Goal: Task Accomplishment & Management: Use online tool/utility

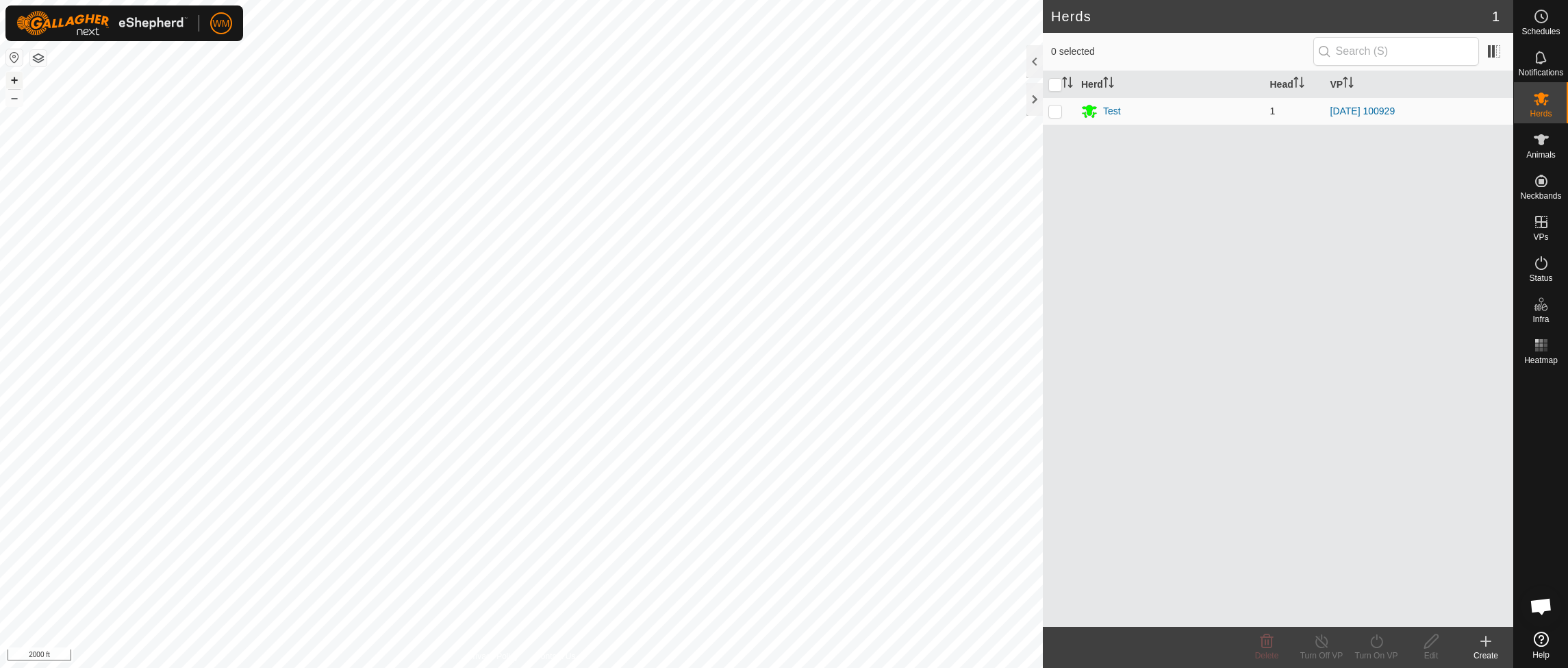
click at [18, 83] on button "+" at bounding box center [14, 80] width 16 height 16
click at [15, 80] on button "+" at bounding box center [14, 80] width 16 height 16
click at [15, 78] on button "+" at bounding box center [14, 80] width 16 height 16
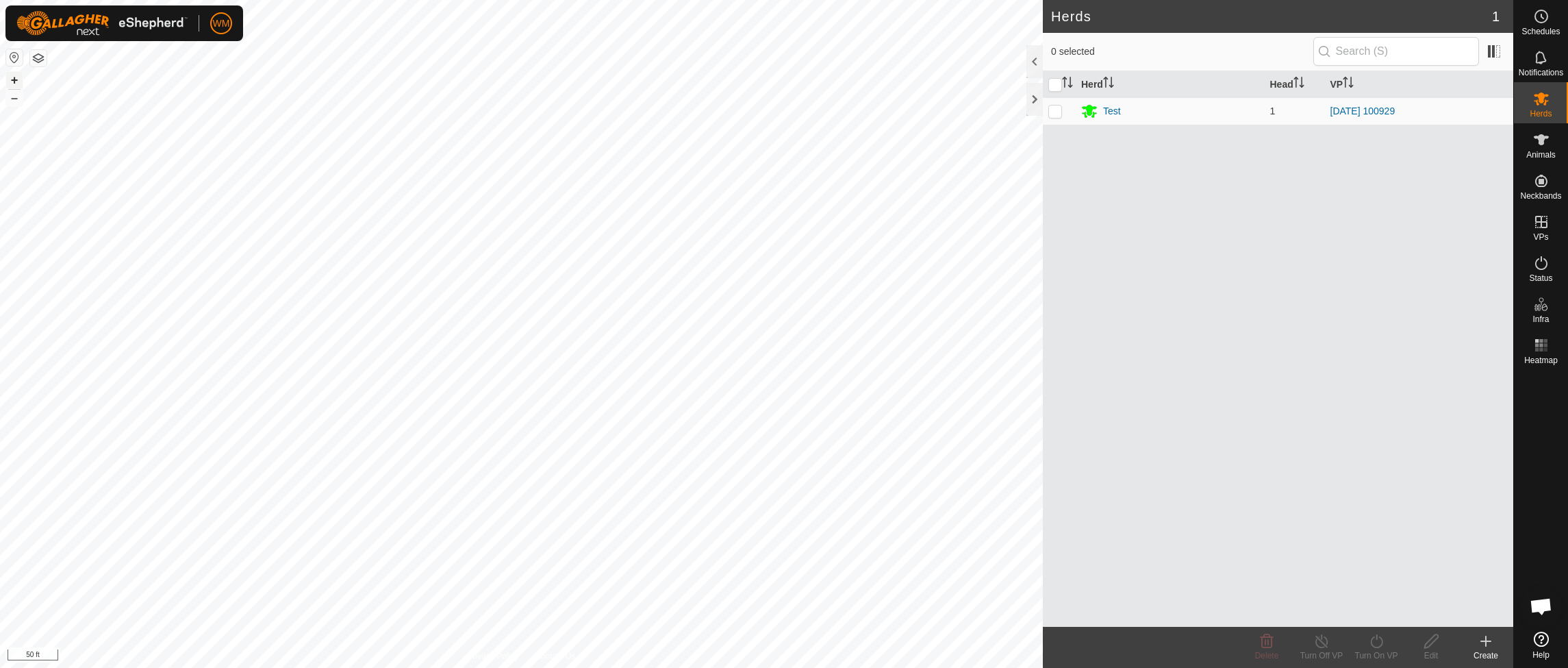
click at [13, 82] on button "+" at bounding box center [14, 80] width 16 height 16
drag, startPoint x: 13, startPoint y: 82, endPoint x: 20, endPoint y: 85, distance: 7.6
click at [13, 82] on button "+" at bounding box center [14, 80] width 16 height 16
click at [15, 97] on button "–" at bounding box center [14, 97] width 16 height 16
click at [1533, 223] on icon at bounding box center [1541, 221] width 16 height 16
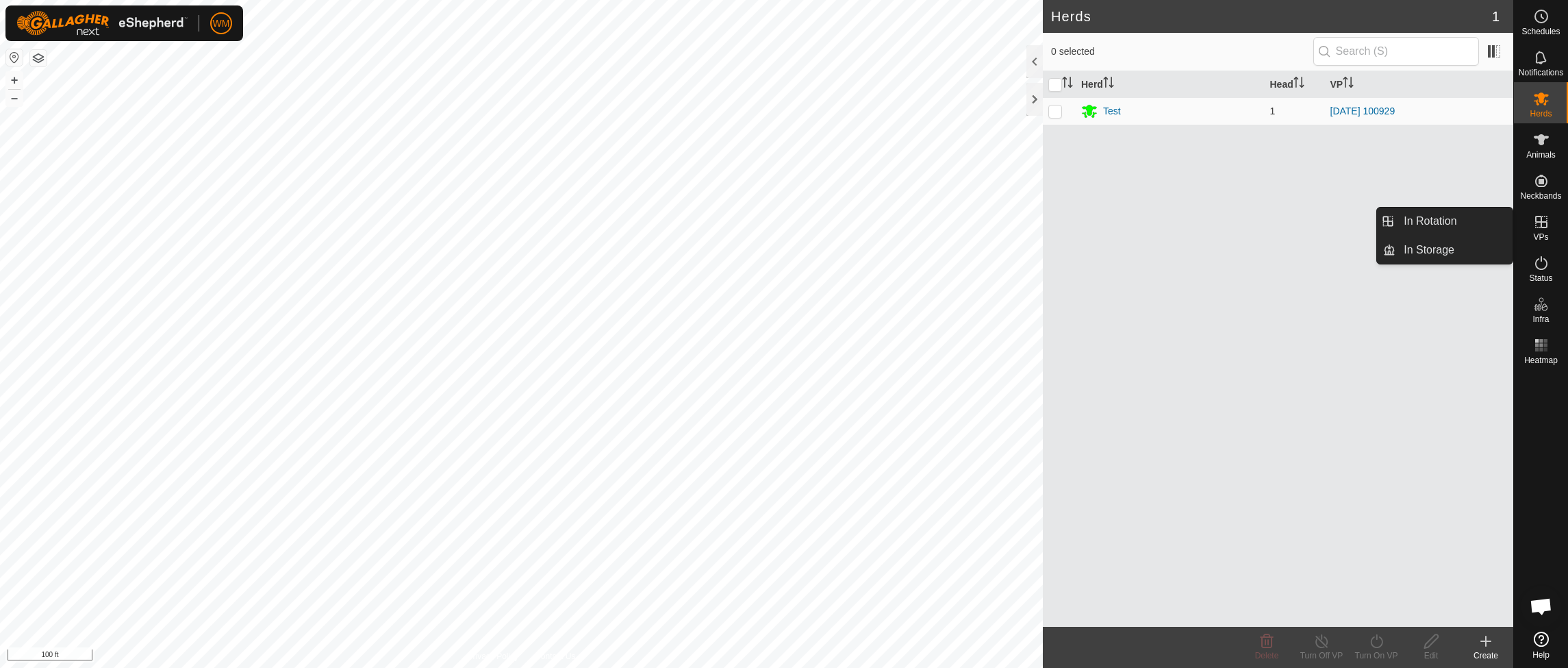
click at [1452, 224] on link "In Rotation" at bounding box center [1454, 221] width 117 height 27
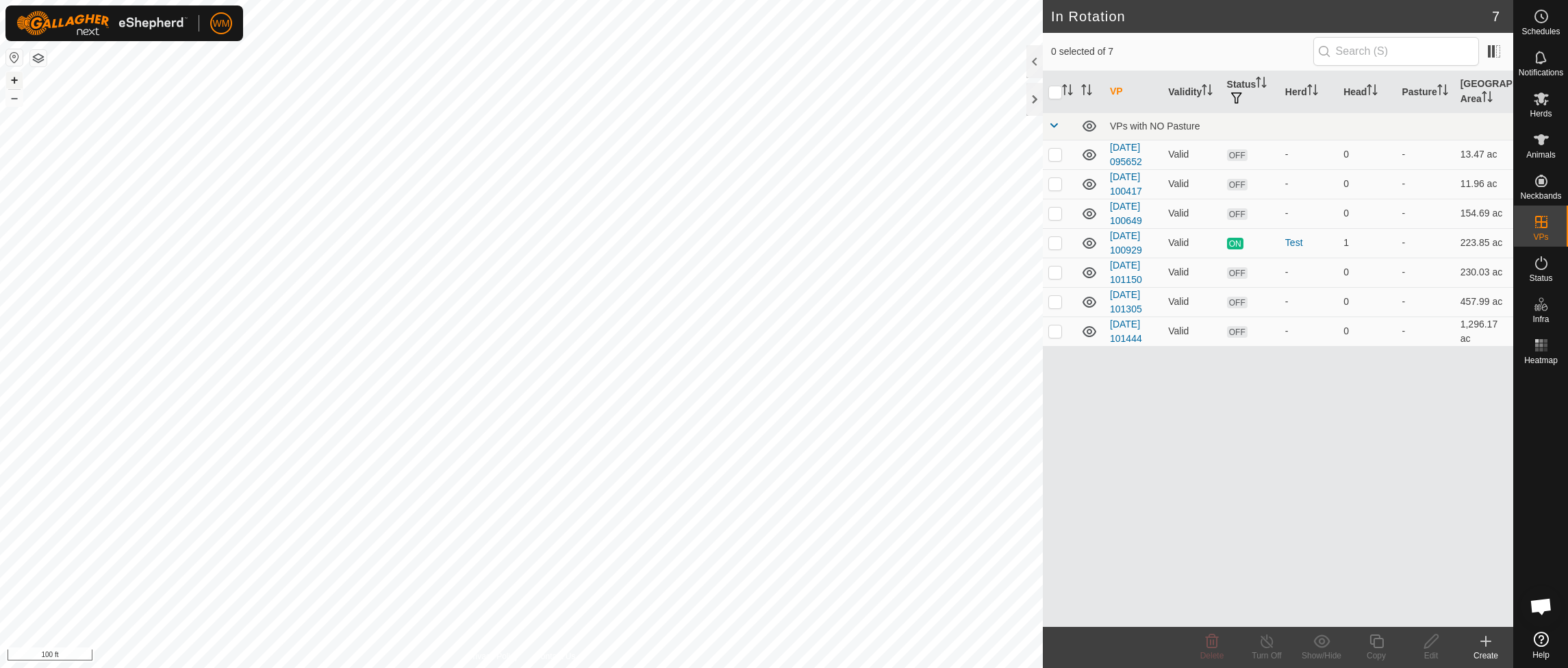
click at [15, 78] on button "+" at bounding box center [14, 80] width 16 height 16
click at [1486, 642] on icon at bounding box center [1486, 641] width 0 height 10
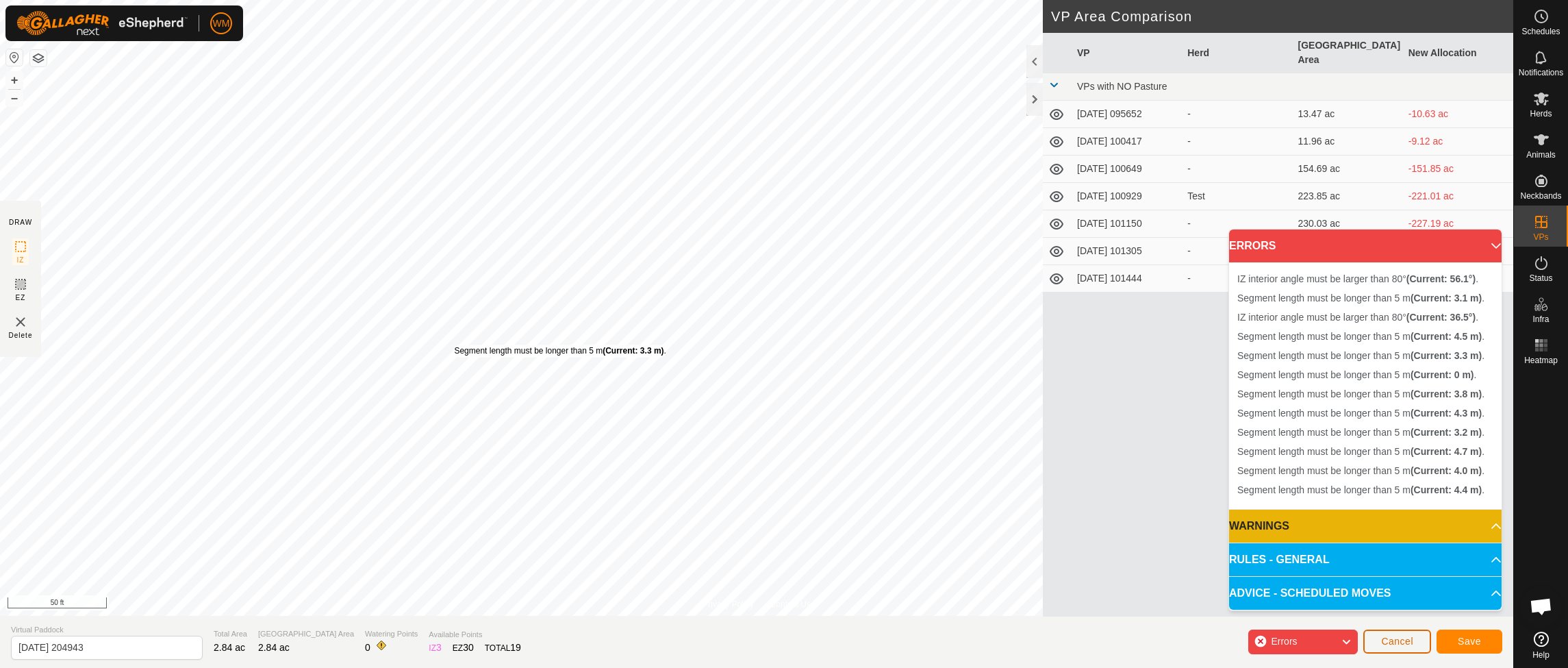
click at [1396, 644] on span "Cancel" at bounding box center [1398, 641] width 32 height 11
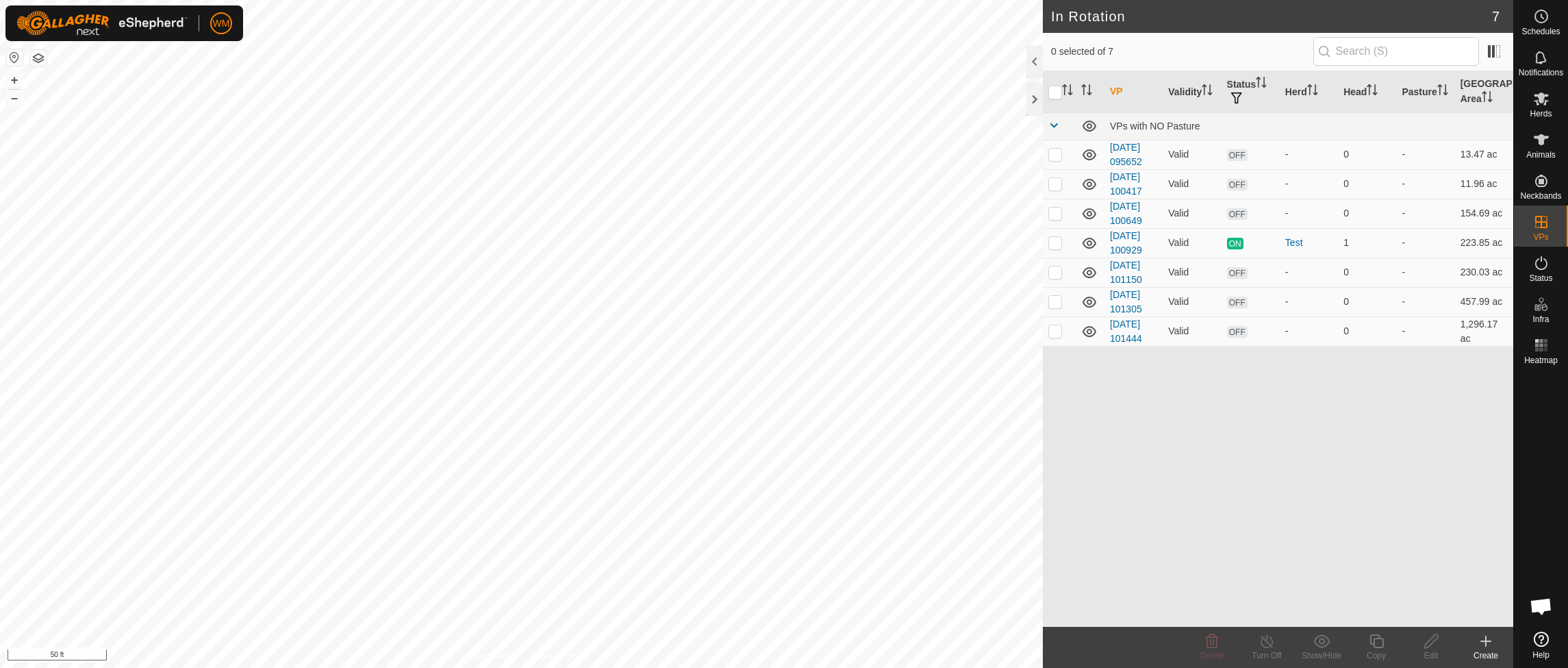
click at [1486, 639] on icon at bounding box center [1486, 641] width 0 height 10
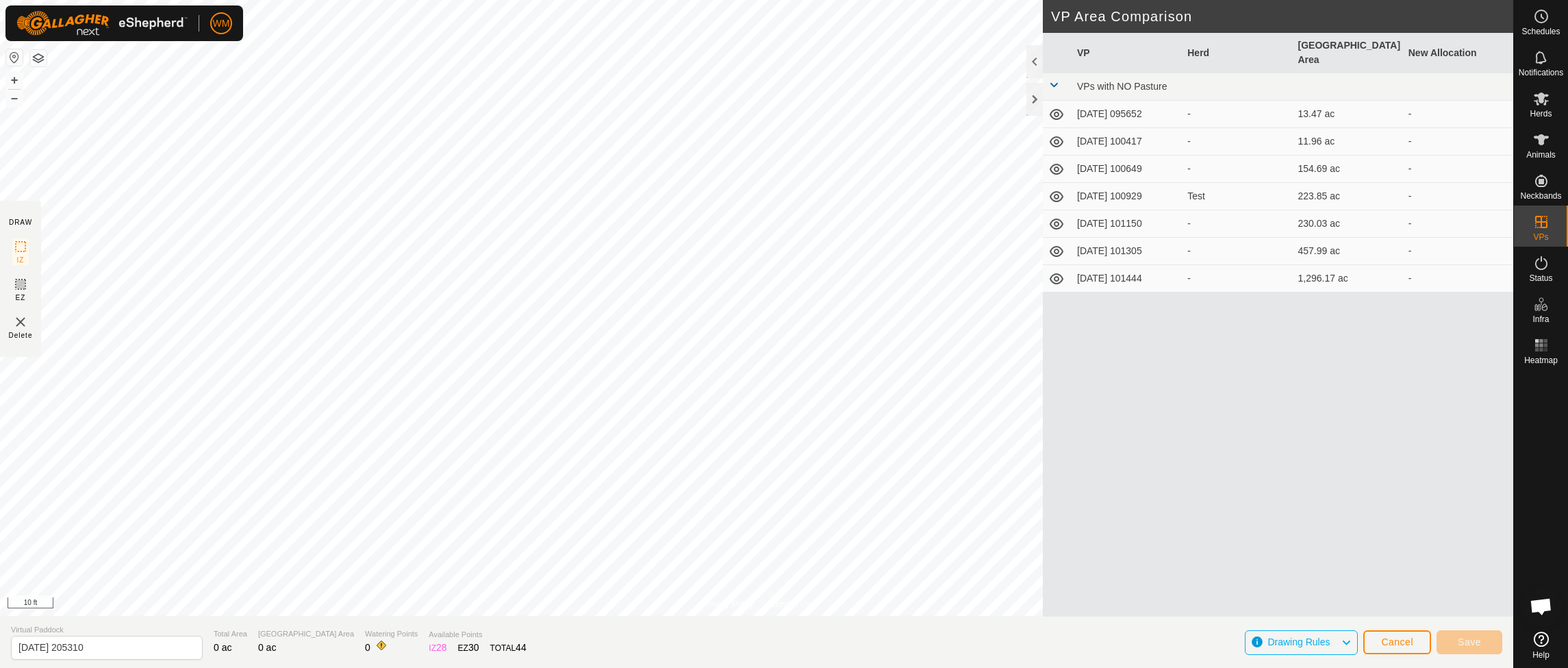
click at [595, 0] on html "WM Schedules Notifications Herds Animals Neckbands VPs Status Infra Heatmap Hel…" at bounding box center [784, 334] width 1568 height 668
click at [586, 629] on div "Privacy Policy Contact Us Segment length must be longer than 5 m (Current: 3.3 …" at bounding box center [756, 334] width 1513 height 668
click at [573, 0] on html "WM Schedules Notifications Herds Animals Neckbands VPs Status Infra Heatmap Hel…" at bounding box center [784, 334] width 1568 height 668
click at [580, 0] on html "WM Schedules Notifications Herds Animals Neckbands VPs Status Infra Heatmap Hel…" at bounding box center [784, 334] width 1568 height 668
click at [615, 0] on html "WM Schedules Notifications Herds Animals Neckbands VPs Status Infra Heatmap Hel…" at bounding box center [784, 334] width 1568 height 668
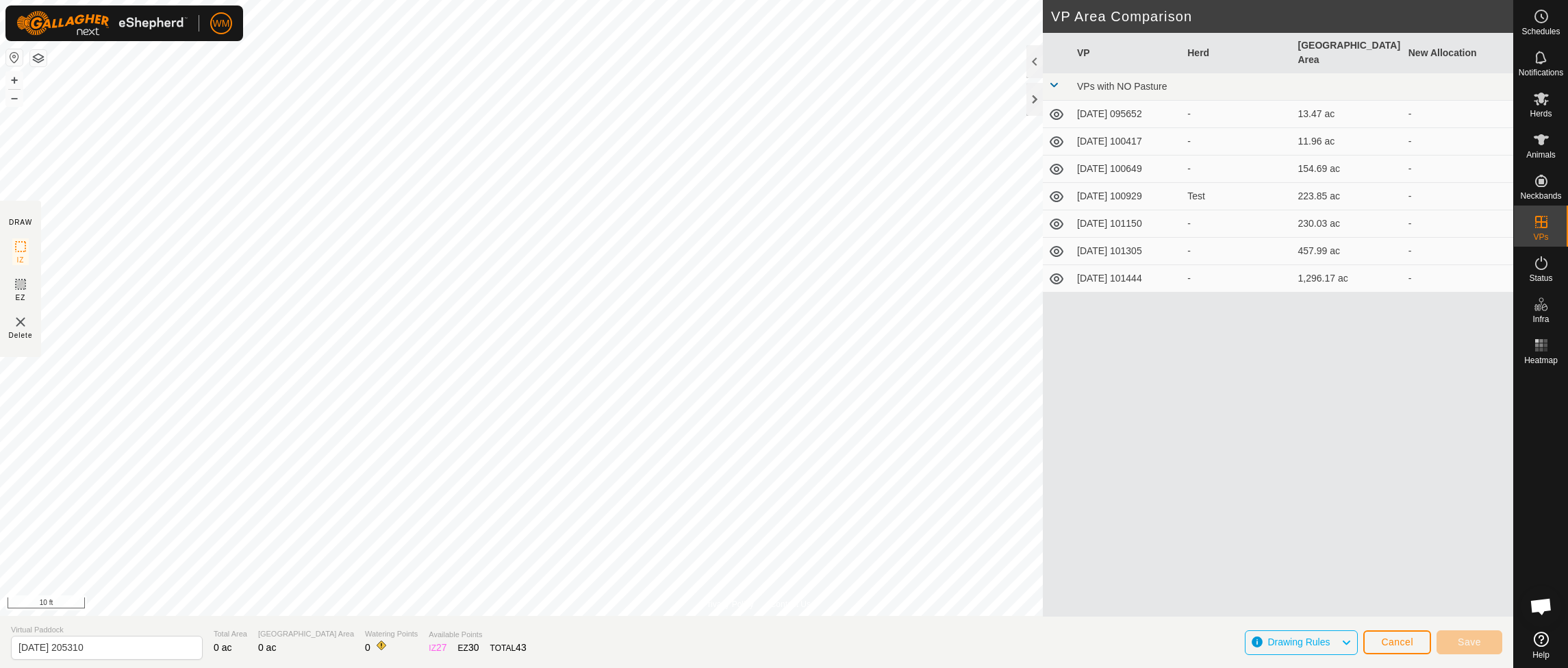
click at [578, 0] on html "WM Schedules Notifications Herds Animals Neckbands VPs Status Infra Heatmap Hel…" at bounding box center [784, 334] width 1568 height 668
click at [528, 0] on html "WM Schedules Notifications Herds Animals Neckbands VPs Status Infra Heatmap Hel…" at bounding box center [784, 334] width 1568 height 668
click at [593, 0] on html "WM Schedules Notifications Herds Animals Neckbands VPs Status Infra Heatmap Hel…" at bounding box center [784, 334] width 1568 height 668
click at [787, 634] on div "Privacy Policy Contact Us Segment length must be longer than 5 m (Current: 3.3 …" at bounding box center [756, 334] width 1513 height 668
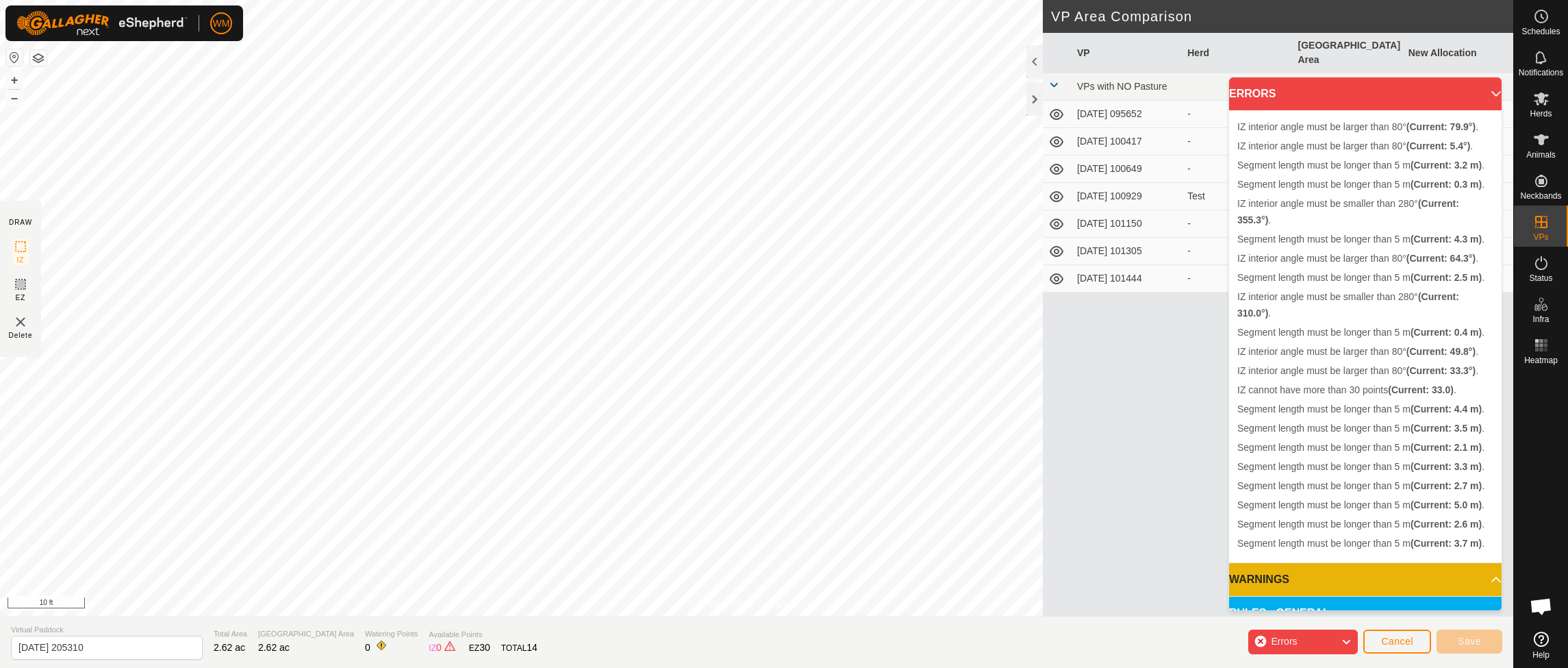
click at [21, 323] on img at bounding box center [20, 321] width 16 height 16
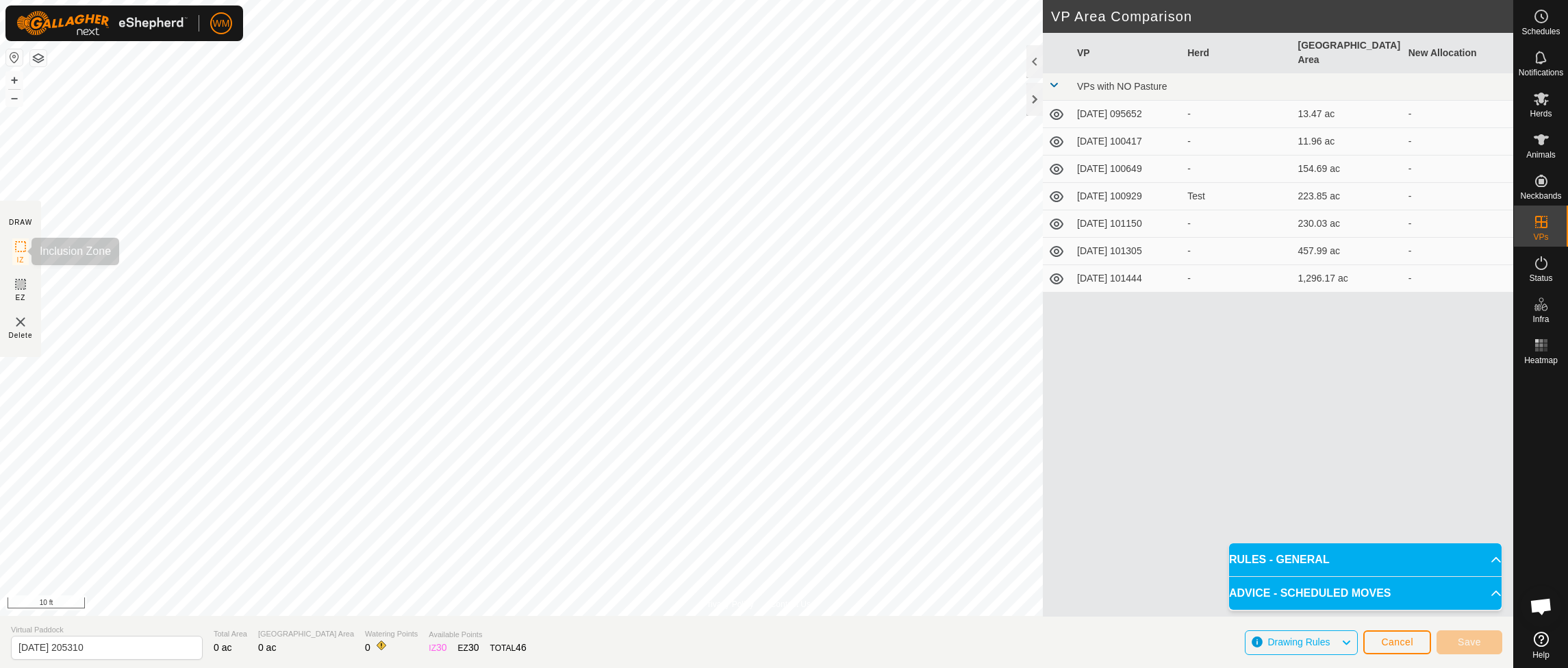
click at [27, 250] on icon at bounding box center [20, 246] width 16 height 16
click at [428, 667] on html "WM Schedules Notifications Herds Animals Neckbands VPs Status Infra Heatmap Hel…" at bounding box center [784, 334] width 1568 height 668
click at [345, 0] on html "WM Schedules Notifications Herds Animals Neckbands VPs Status Infra Heatmap Hel…" at bounding box center [784, 334] width 1568 height 668
click at [354, 0] on html "WM Schedules Notifications Herds Animals Neckbands VPs Status Infra Heatmap Hel…" at bounding box center [784, 334] width 1568 height 668
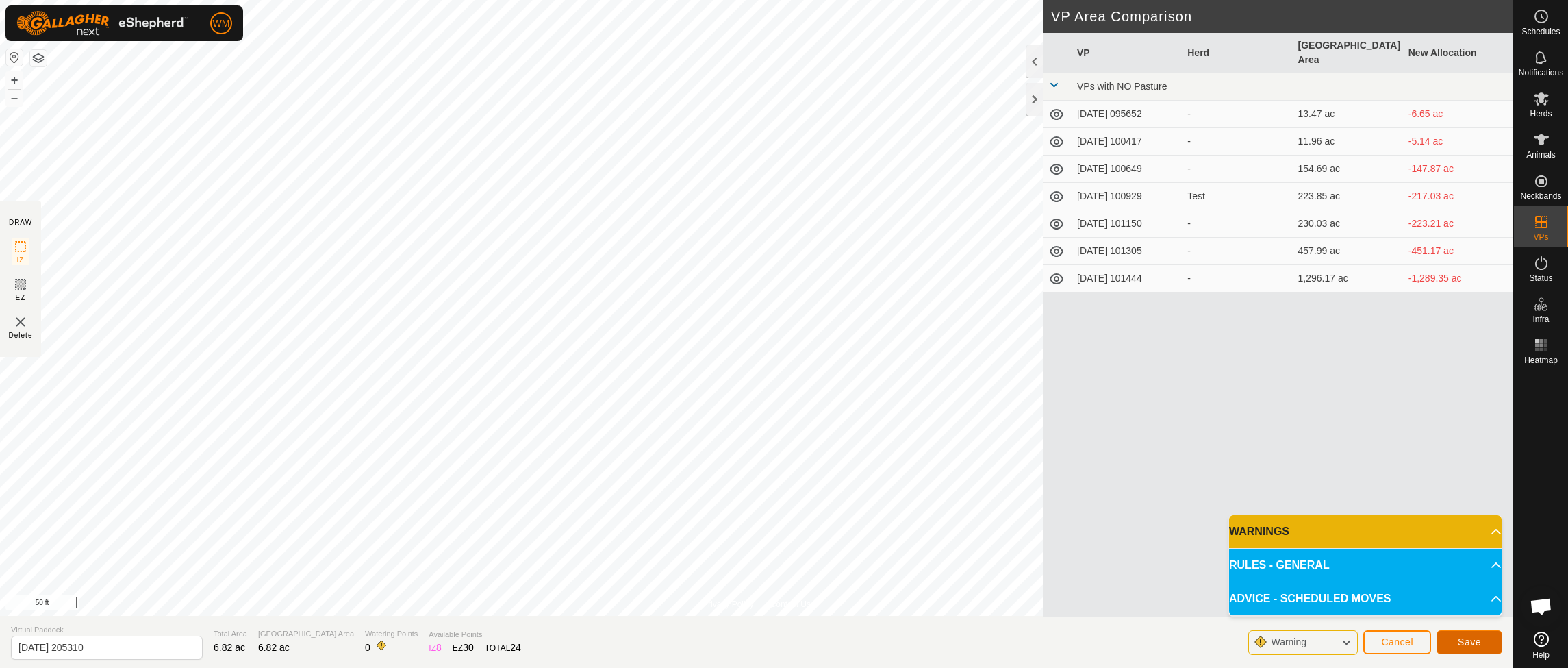
click at [1469, 641] on span "Save" at bounding box center [1469, 642] width 23 height 11
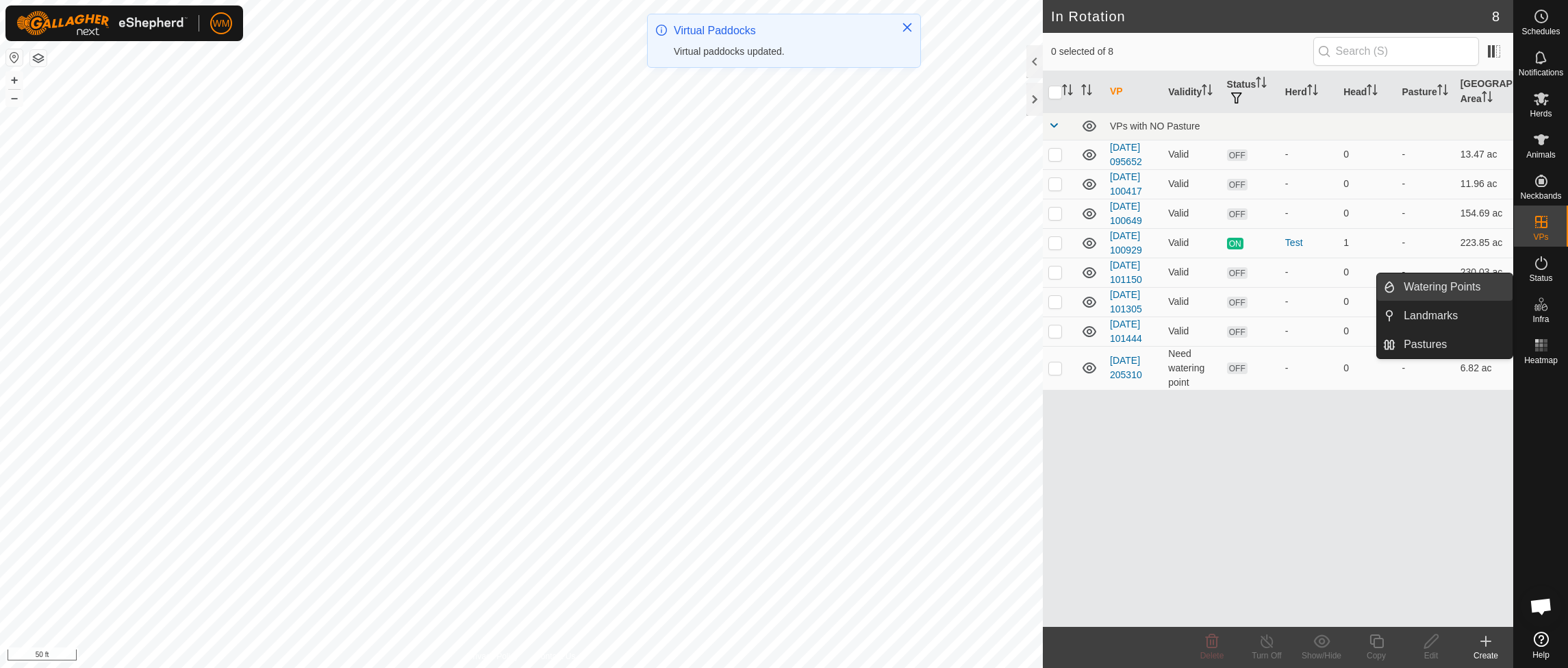
click at [1458, 292] on link "Watering Points" at bounding box center [1454, 287] width 117 height 27
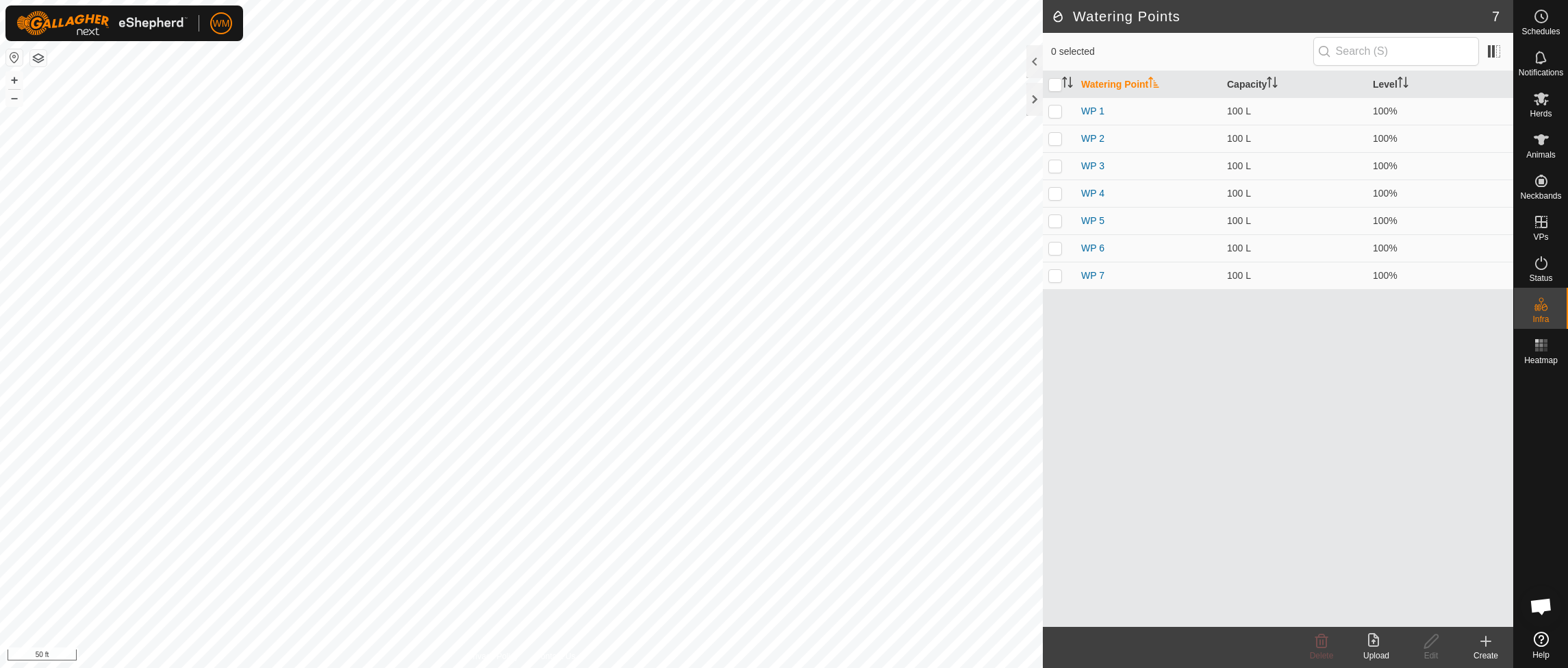
click at [1486, 639] on icon at bounding box center [1486, 641] width 0 height 10
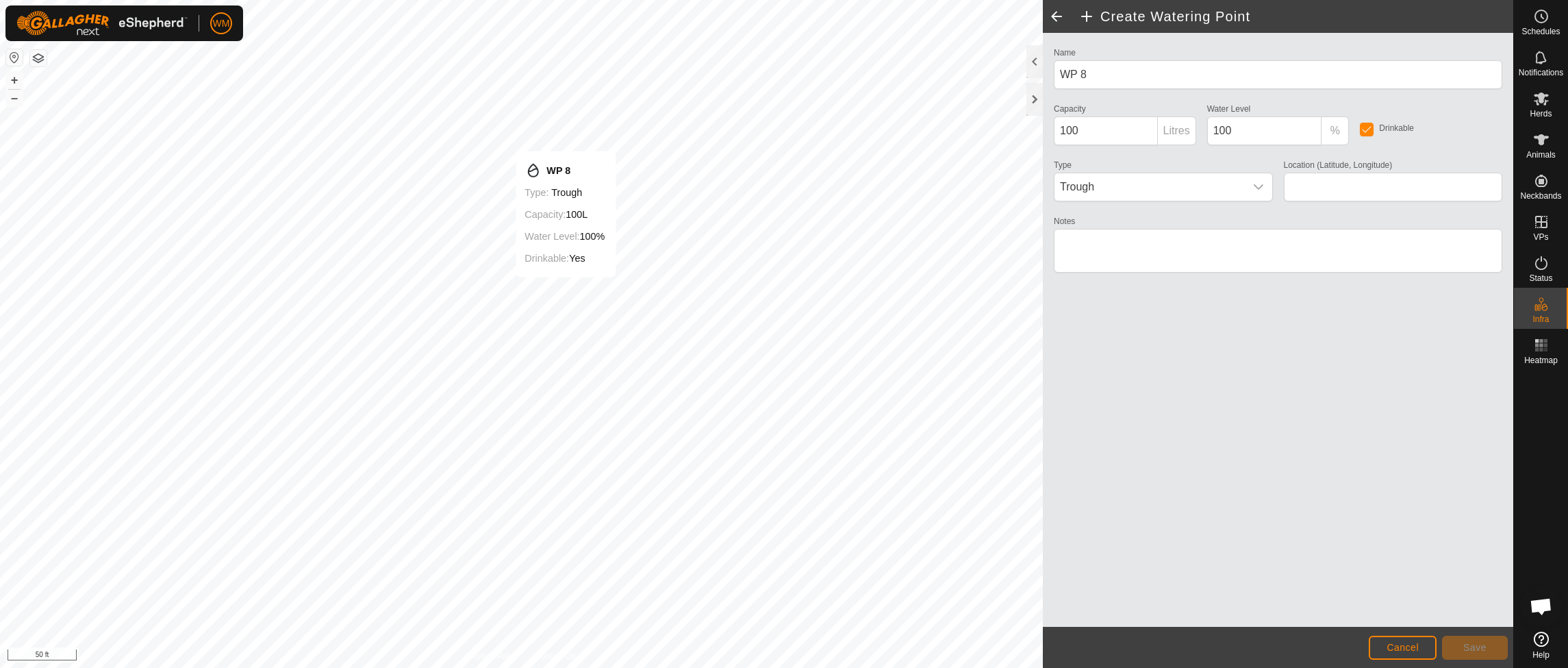
type input "43.468229, -114.210562"
click at [1468, 653] on button "Save" at bounding box center [1475, 648] width 66 height 24
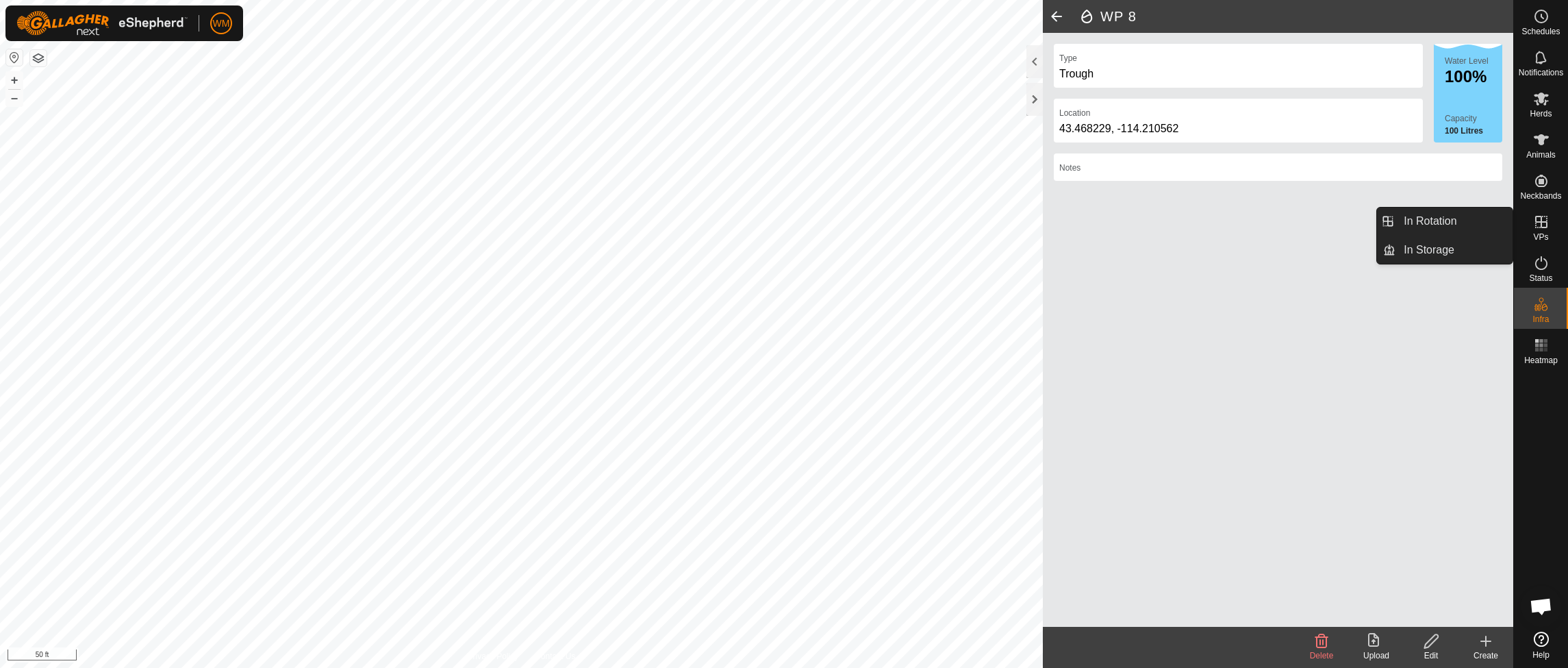
click at [1543, 230] on es-virtualpaddocks-svg-icon at bounding box center [1541, 221] width 25 height 22
click at [1541, 221] on icon at bounding box center [1541, 222] width 13 height 13
click at [1055, 15] on span at bounding box center [1056, 16] width 27 height 33
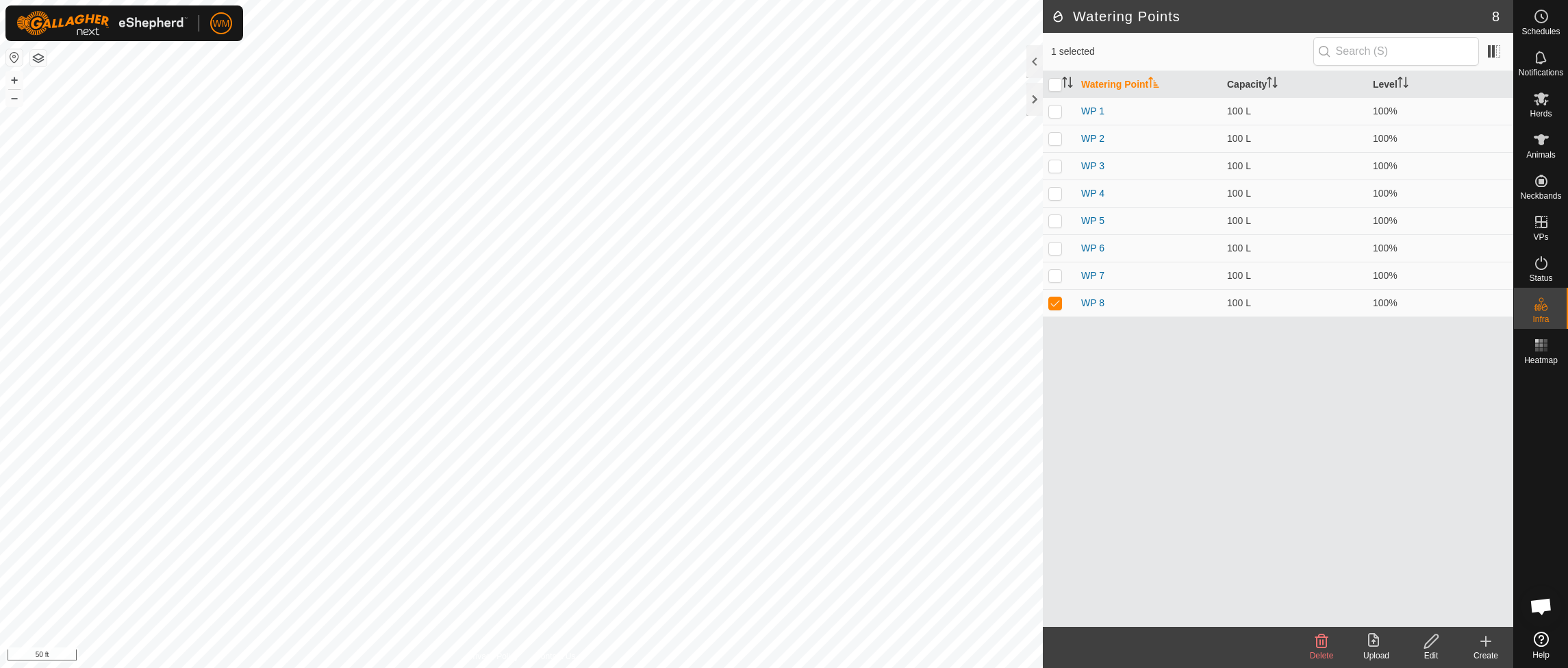
click at [1055, 15] on h2 "Watering Points" at bounding box center [1272, 16] width 441 height 16
click at [1451, 217] on link "In Rotation" at bounding box center [1454, 221] width 117 height 27
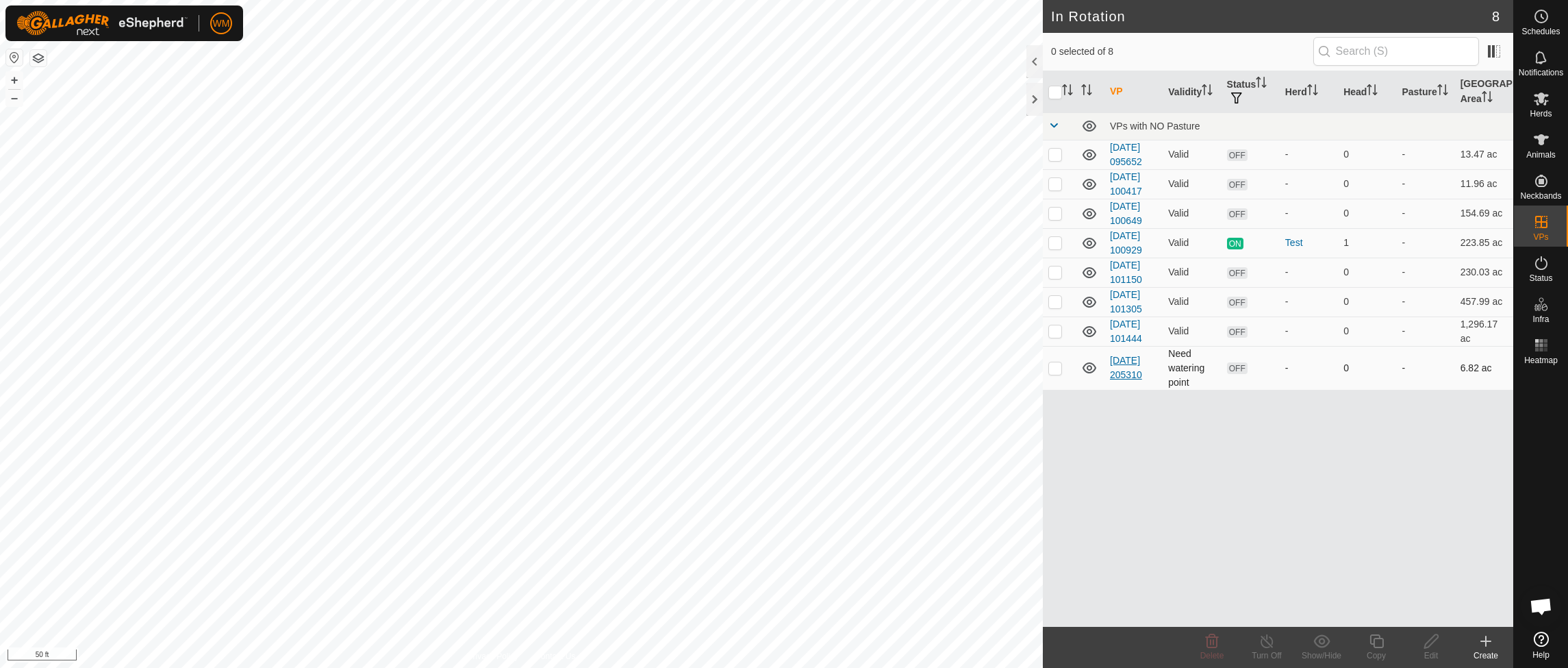
click at [1119, 360] on link "[DATE] 205310" at bounding box center [1126, 367] width 32 height 25
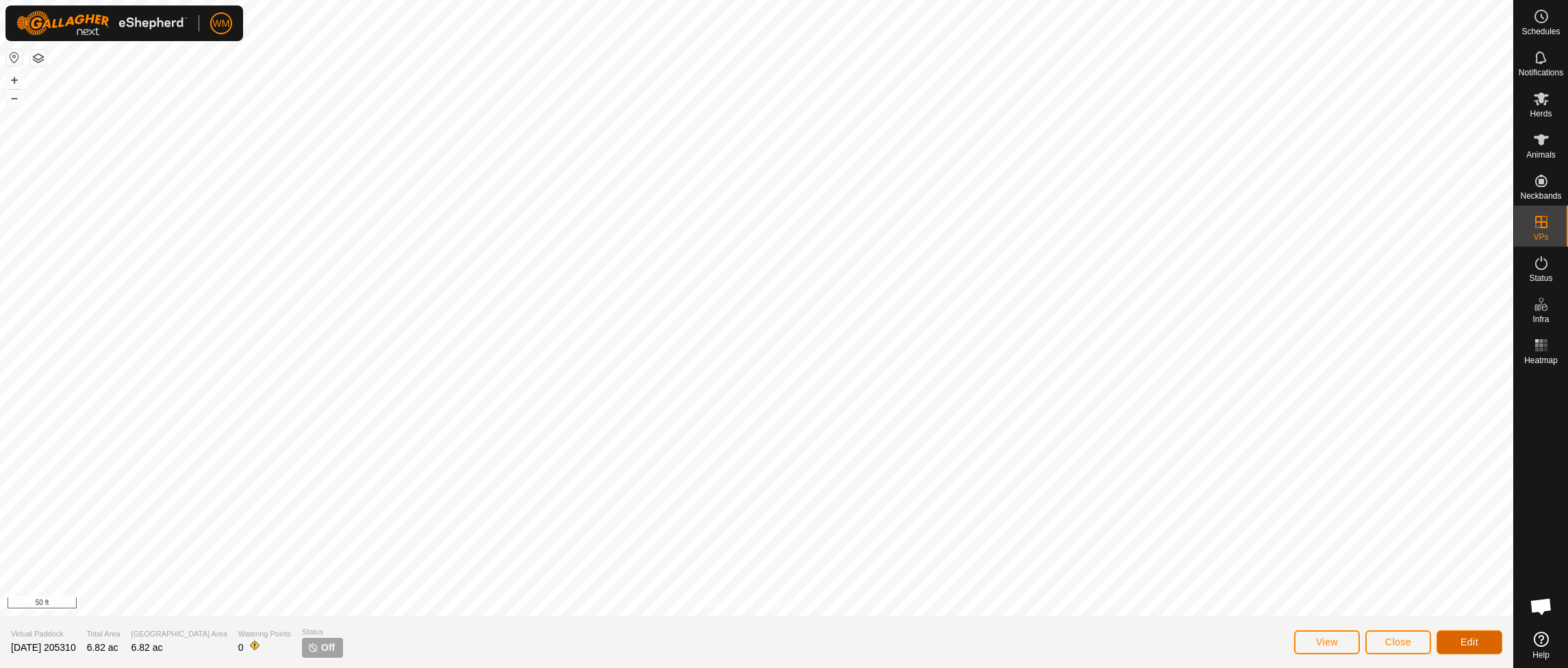
click at [1473, 636] on span "Edit" at bounding box center [1469, 642] width 18 height 11
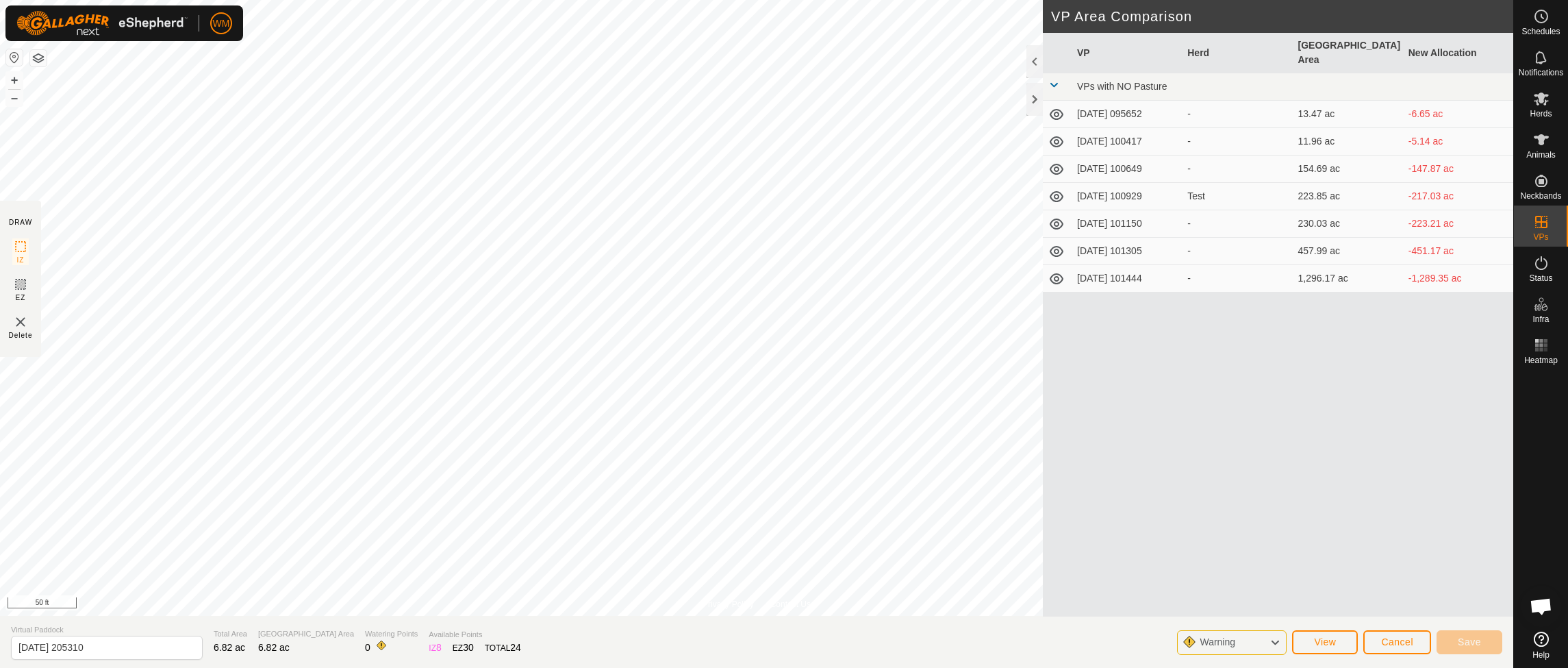
click at [1126, 265] on td "[DATE] 101444" at bounding box center [1126, 278] width 110 height 27
click at [1472, 643] on span "Save" at bounding box center [1469, 642] width 23 height 11
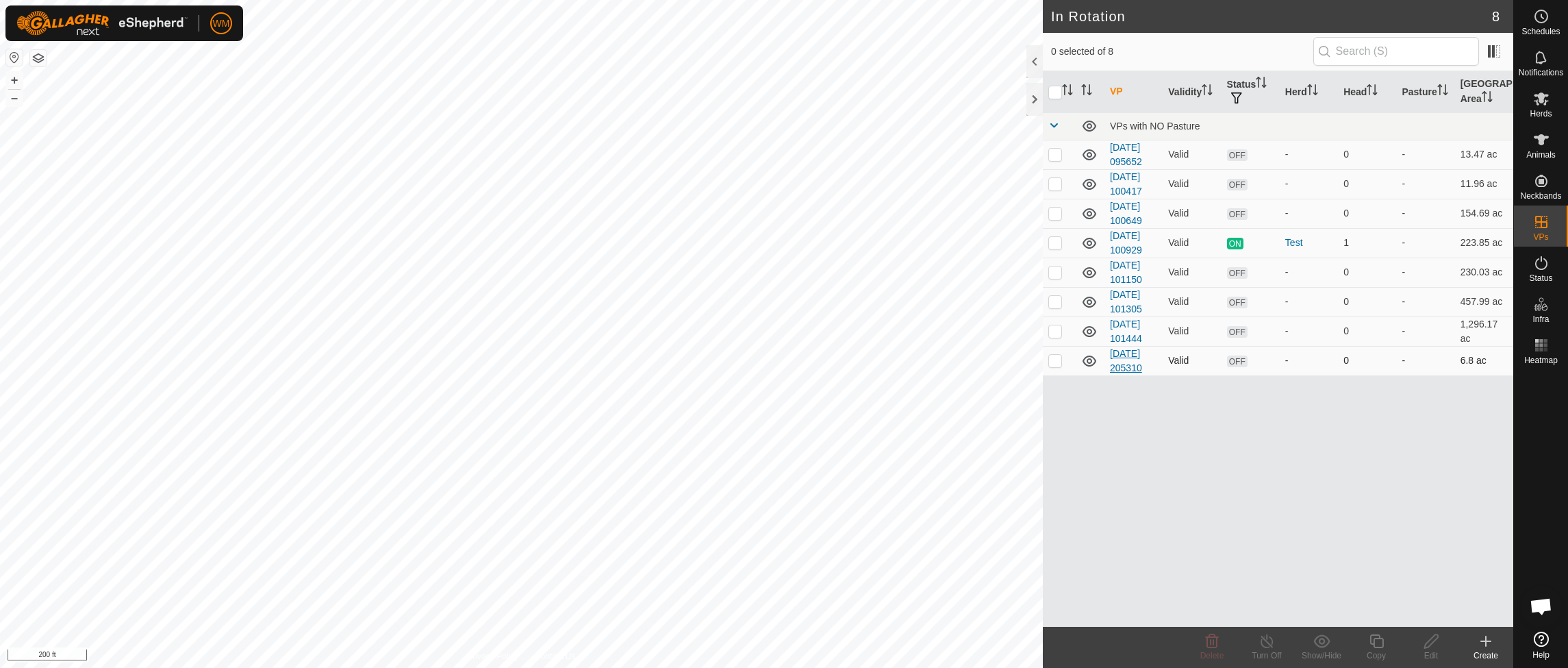
click at [1139, 356] on link "[DATE] 205310" at bounding box center [1126, 360] width 32 height 25
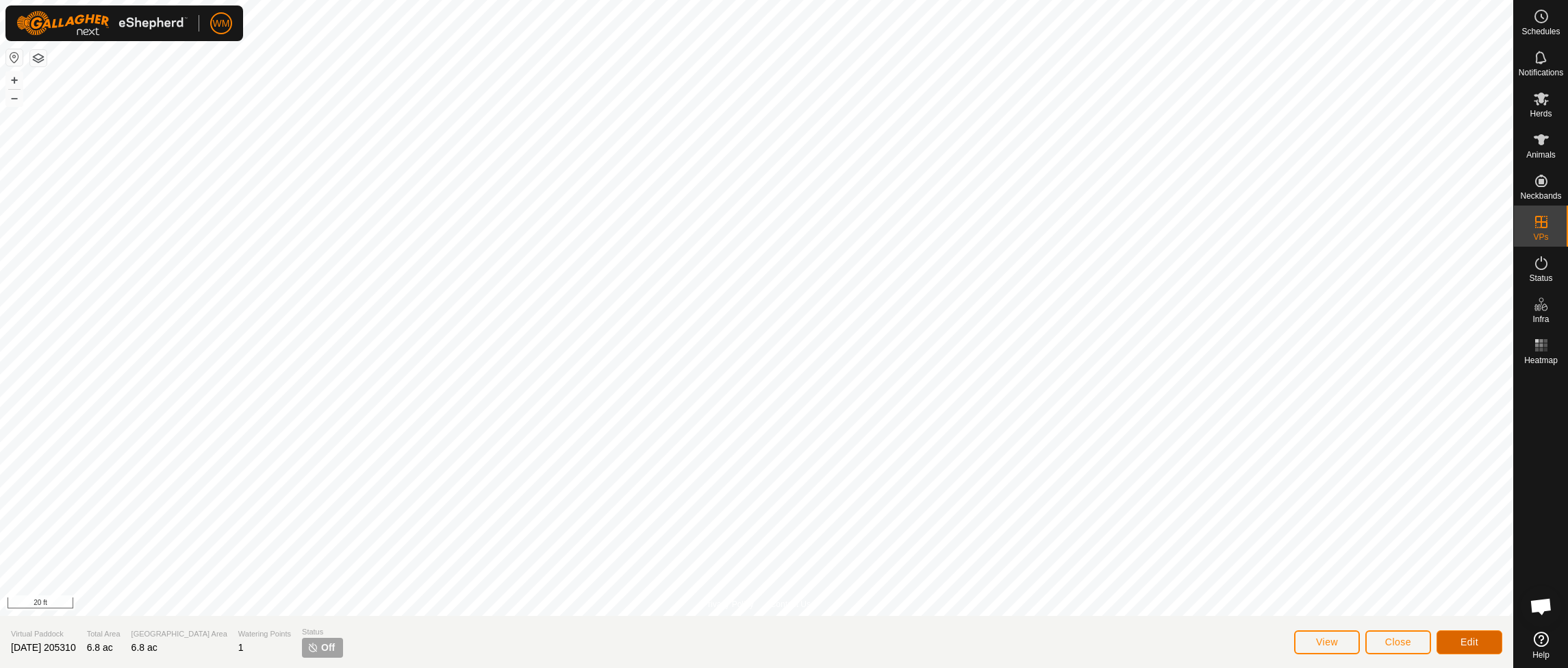
click at [1470, 636] on span "Edit" at bounding box center [1469, 642] width 18 height 11
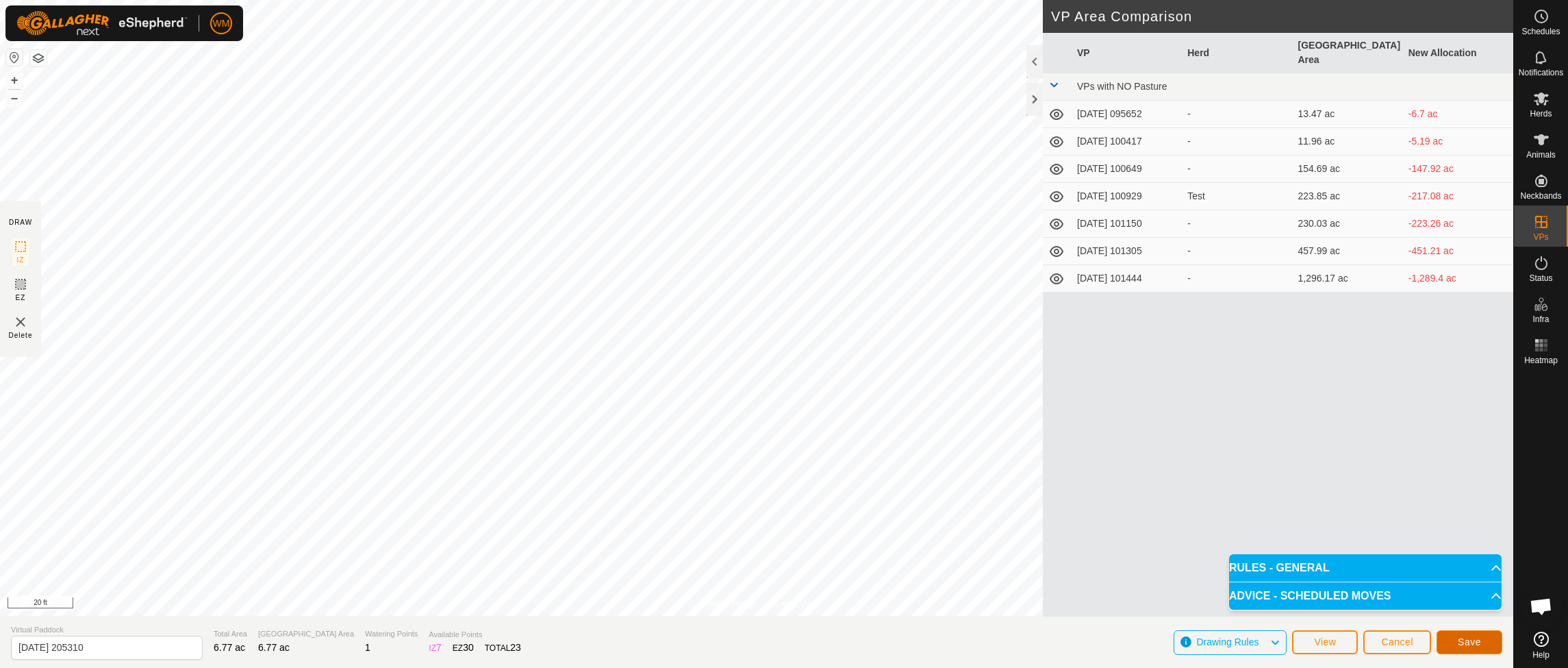
click at [1474, 639] on span "Save" at bounding box center [1469, 642] width 23 height 11
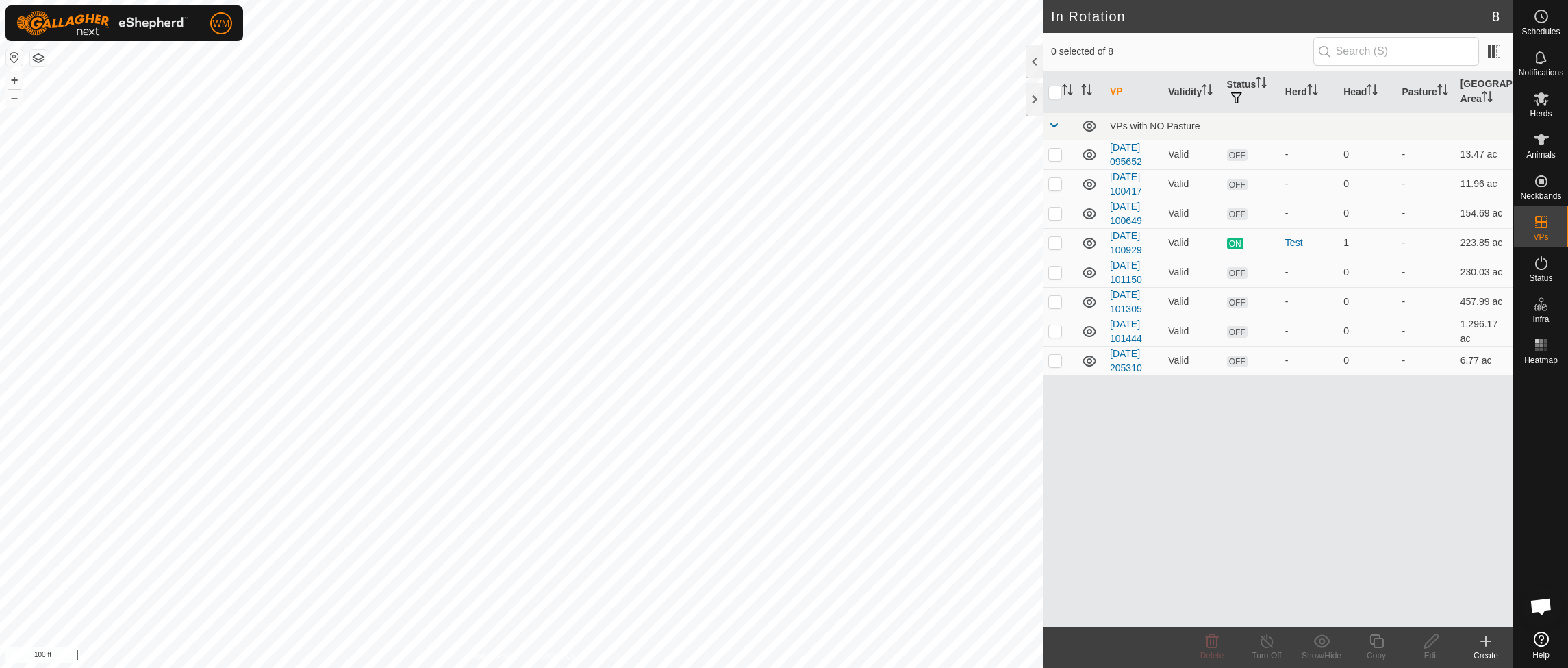
drag, startPoint x: 1164, startPoint y: 27, endPoint x: 1177, endPoint y: 27, distance: 13.0
click at [1165, 26] on header "In Rotation 8" at bounding box center [1278, 16] width 470 height 33
click at [1541, 17] on icon at bounding box center [1542, 17] width 2 height 4
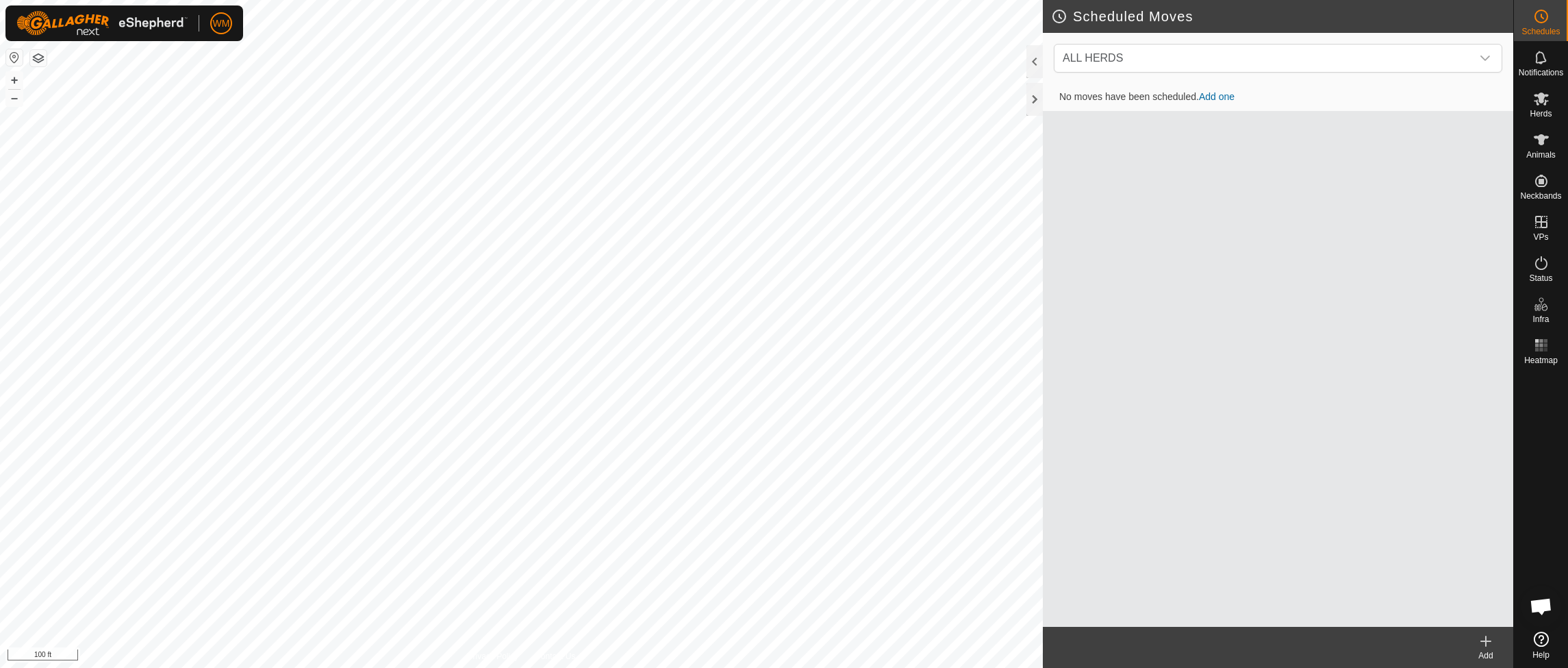
click at [1057, 11] on h2 "Scheduled Moves" at bounding box center [1282, 16] width 462 height 16
click at [1058, 15] on h2 "Scheduled Moves" at bounding box center [1282, 16] width 462 height 16
click at [1033, 93] on div at bounding box center [1034, 99] width 16 height 33
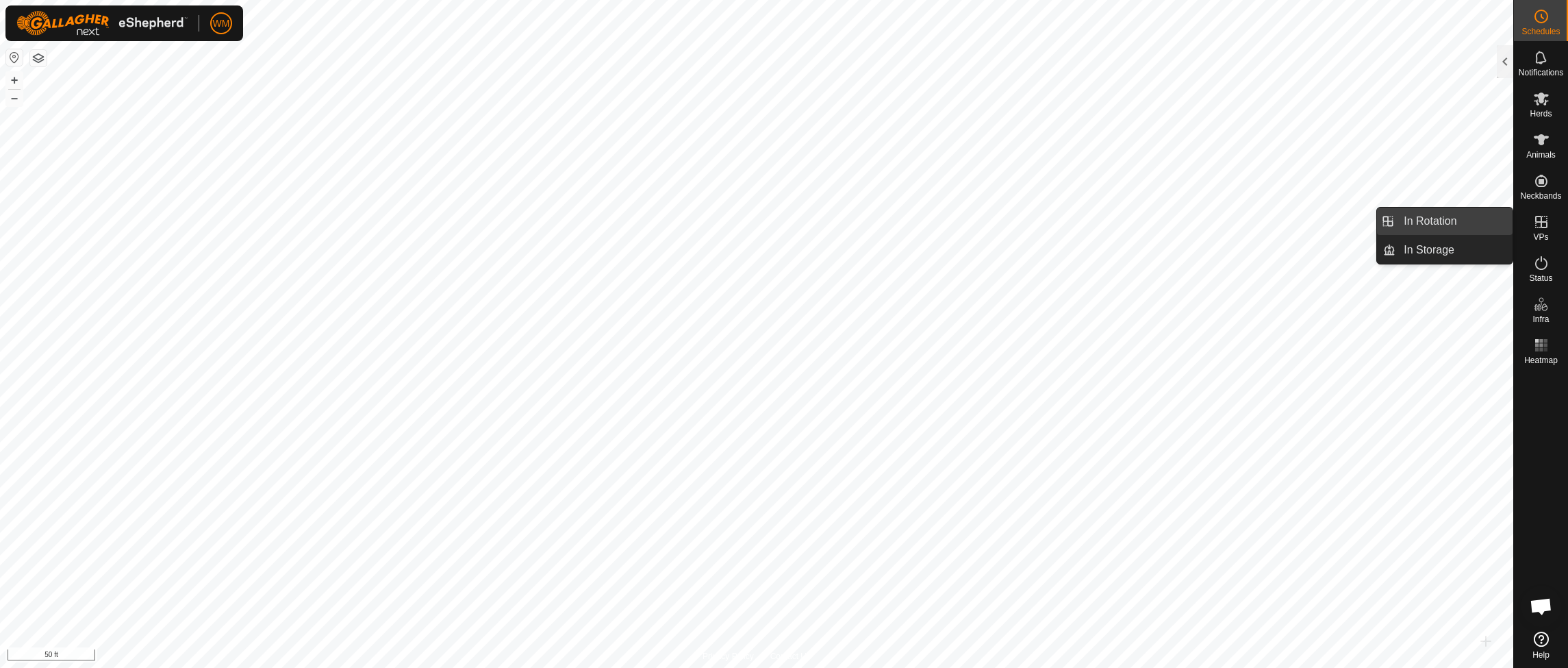
click at [1448, 222] on link "In Rotation" at bounding box center [1454, 221] width 117 height 27
click at [1438, 221] on link "In Rotation" at bounding box center [1454, 221] width 117 height 27
click at [1426, 221] on link "In Rotation" at bounding box center [1454, 221] width 117 height 27
click at [1539, 226] on icon at bounding box center [1541, 222] width 13 height 13
click at [1388, 219] on li "In Rotation" at bounding box center [1445, 221] width 135 height 27
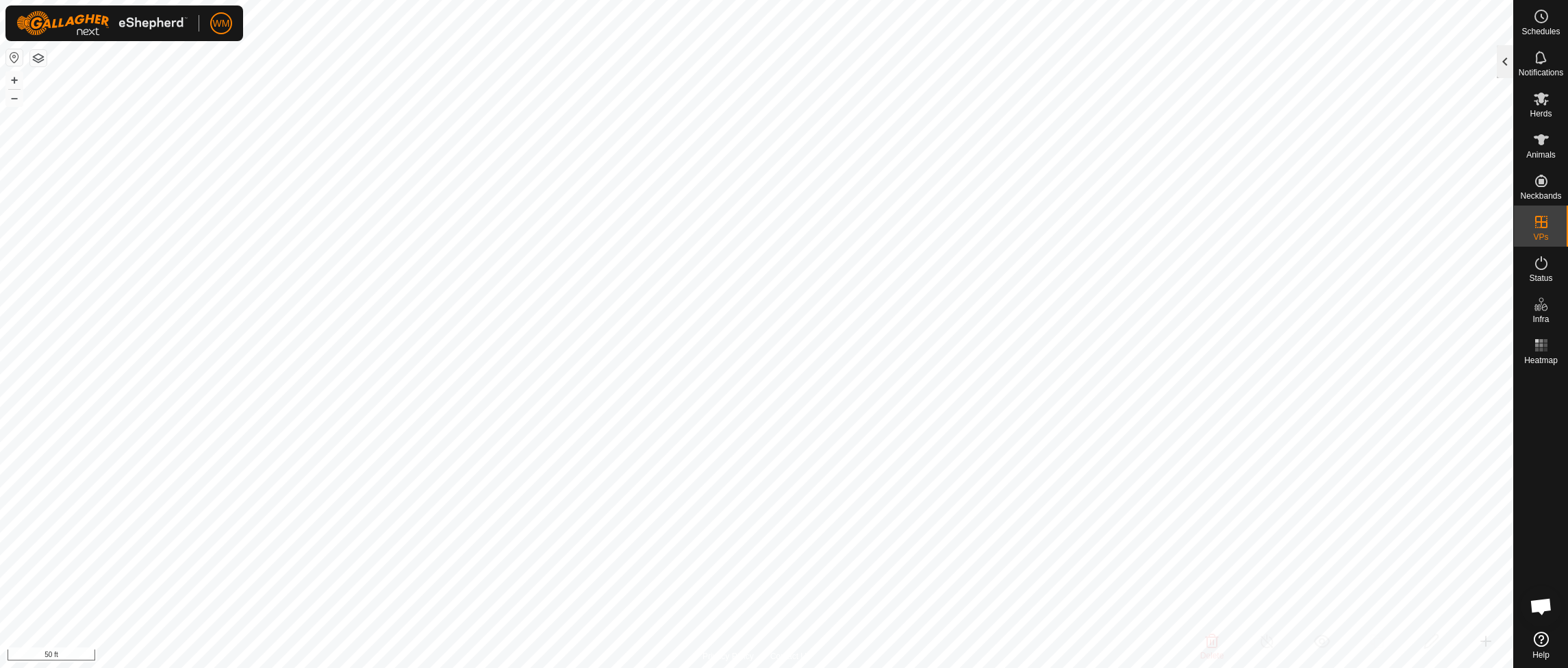
click at [1504, 59] on div at bounding box center [1505, 61] width 16 height 33
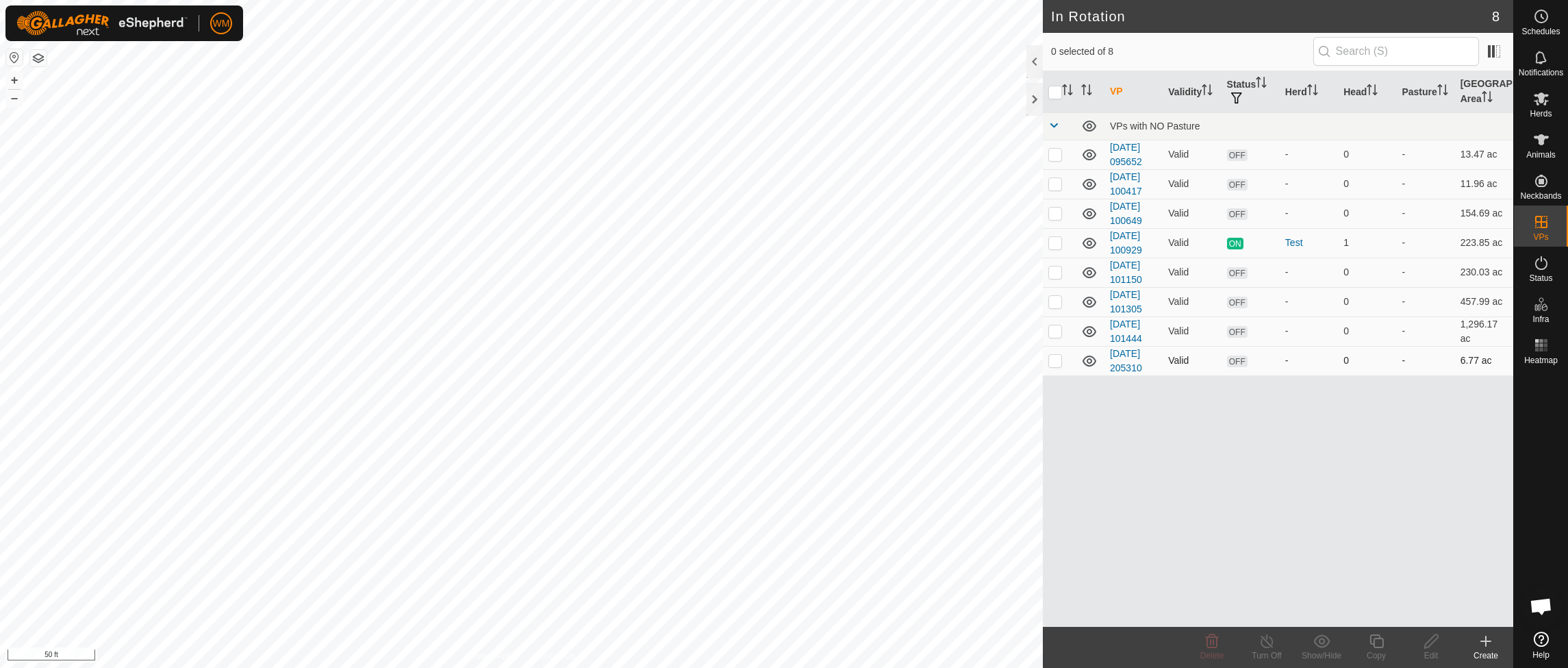
click at [1124, 359] on td "[DATE] 205310" at bounding box center [1133, 360] width 58 height 29
click at [1129, 367] on link "[DATE] 205310" at bounding box center [1126, 360] width 32 height 25
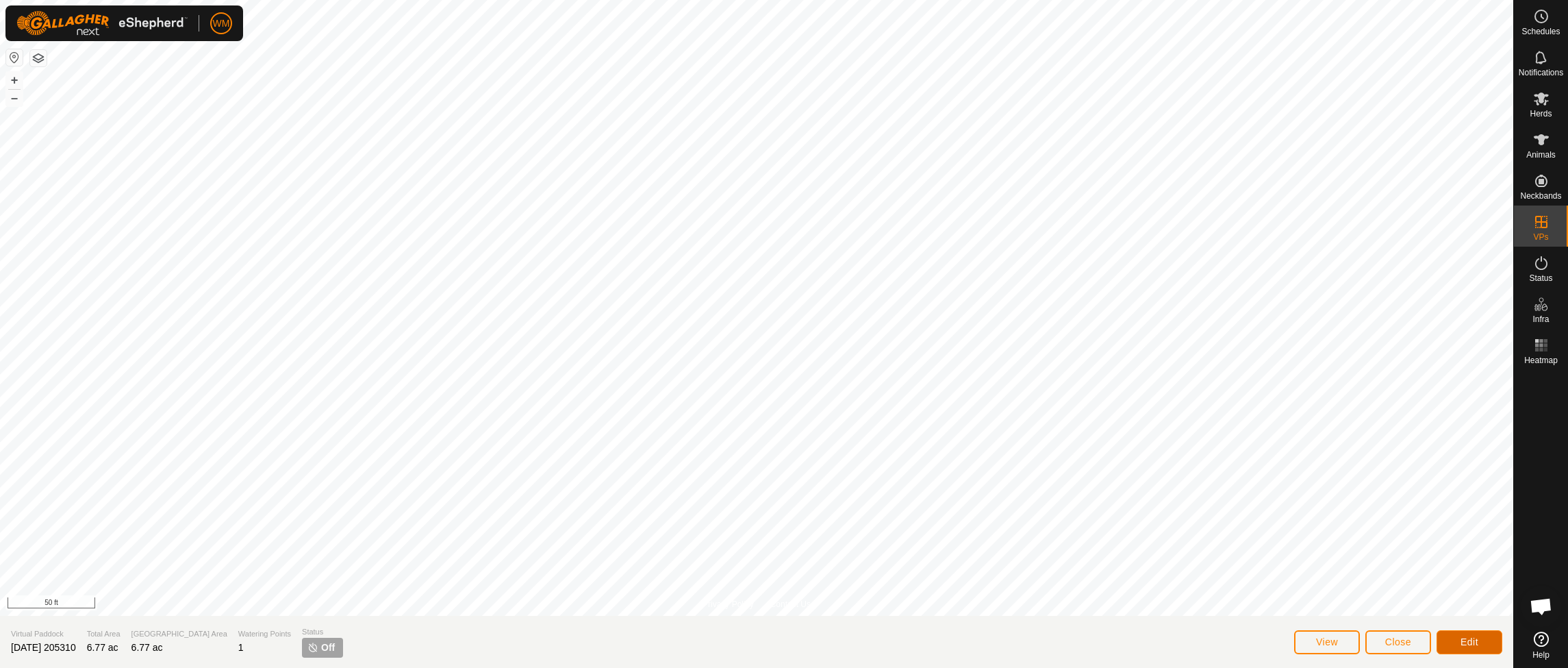
click at [1473, 642] on span "Edit" at bounding box center [1469, 642] width 18 height 11
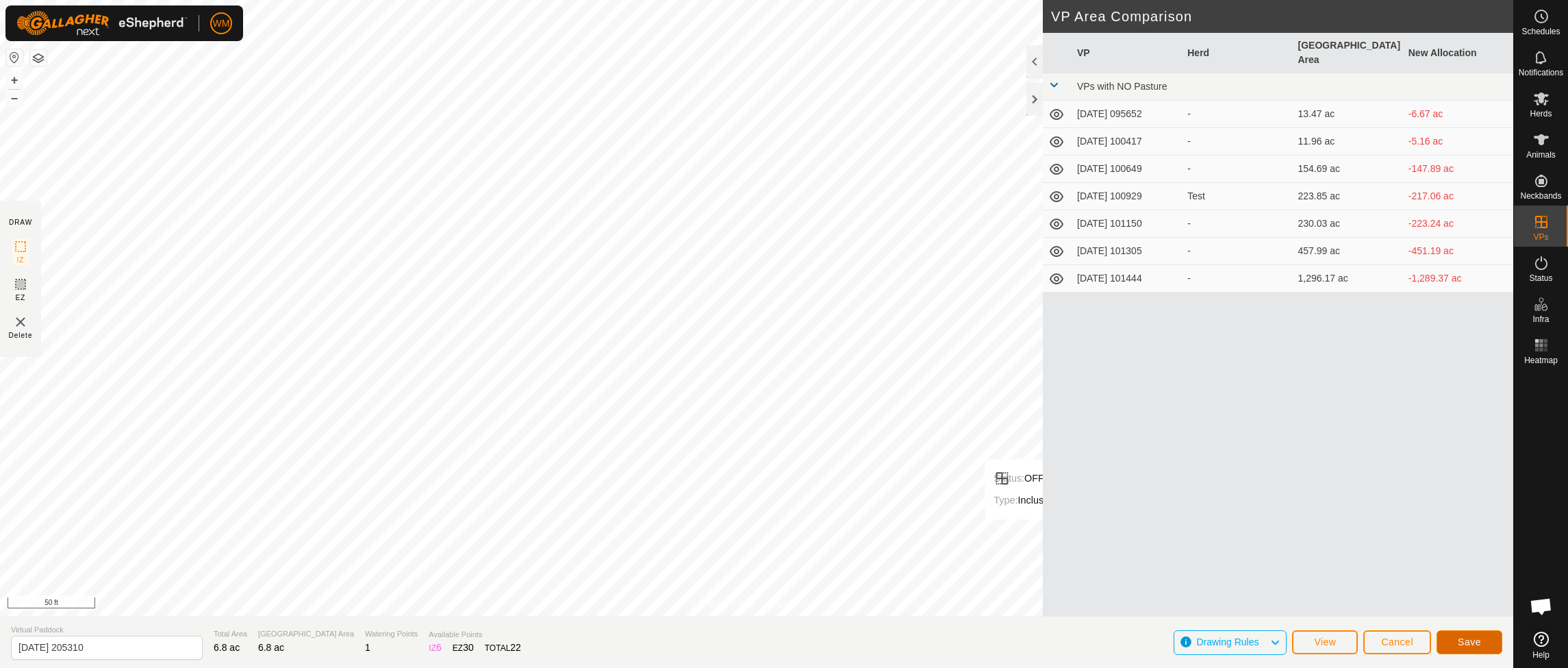
click at [1467, 642] on span "Save" at bounding box center [1469, 642] width 23 height 11
